Goal: Navigation & Orientation: Understand site structure

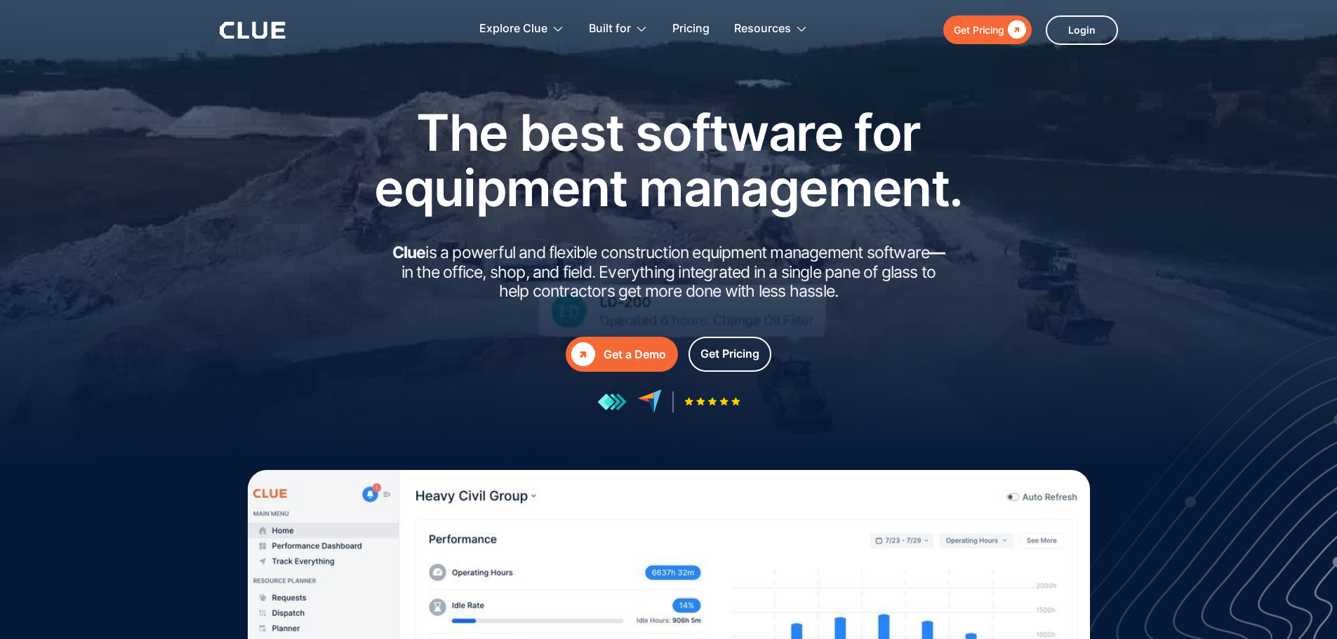
click at [1098, 360] on img at bounding box center [1182, 541] width 310 height 416
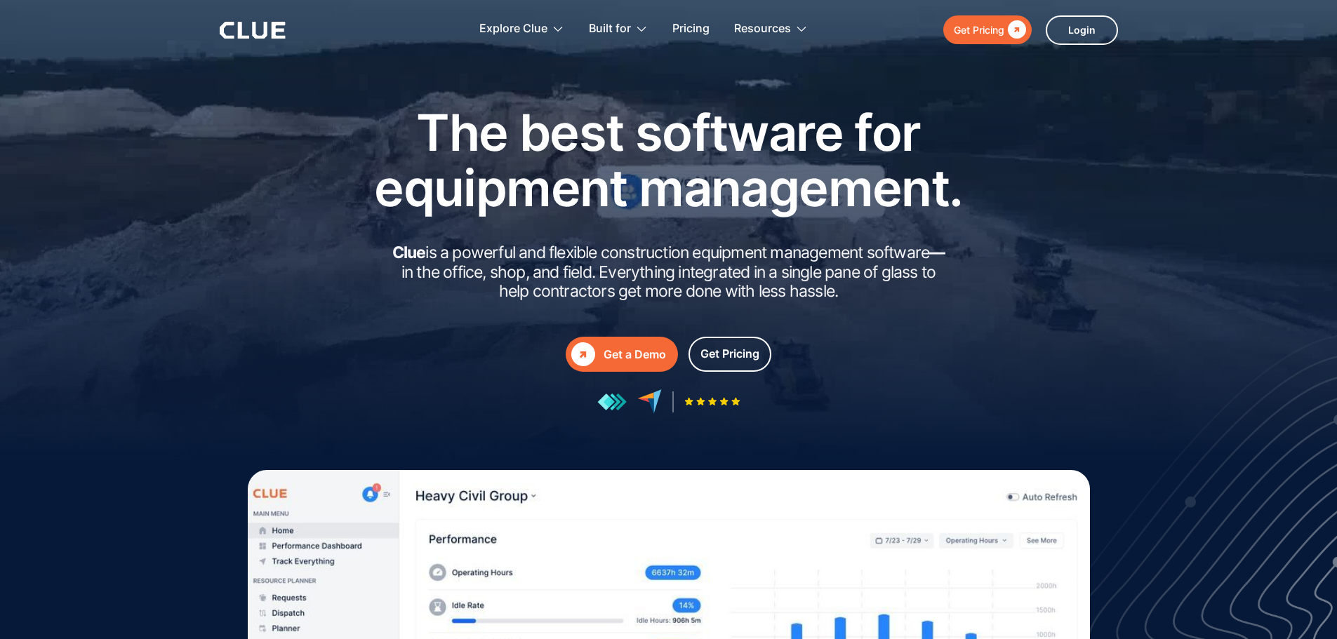
click at [239, 32] on icon at bounding box center [242, 30] width 11 height 17
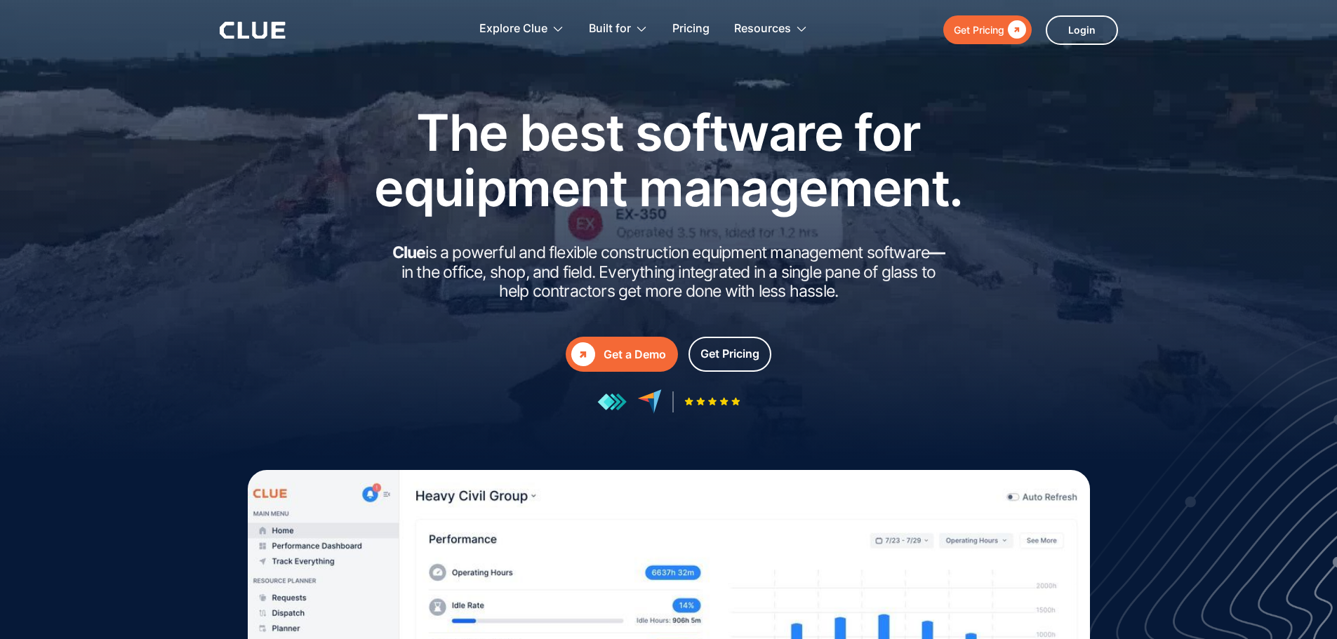
click at [1105, 427] on img at bounding box center [1182, 541] width 310 height 416
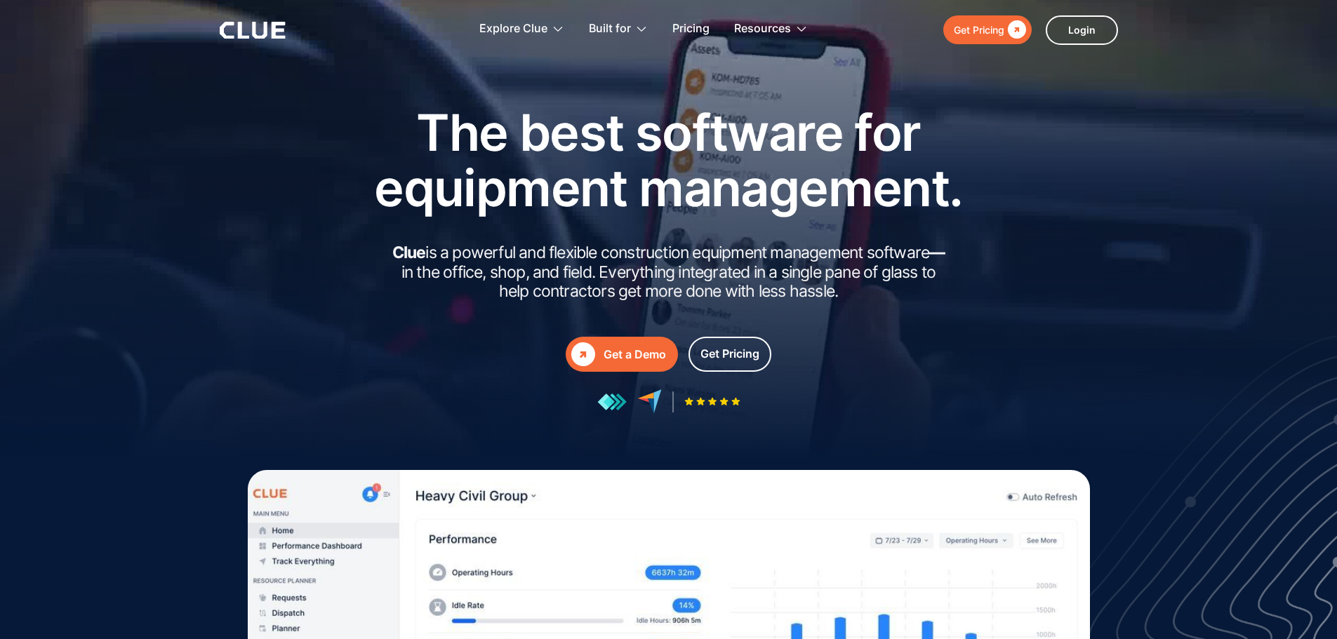
click at [1232, 250] on div at bounding box center [668, 280] width 1337 height 561
